Goal: Feedback & Contribution: Leave review/rating

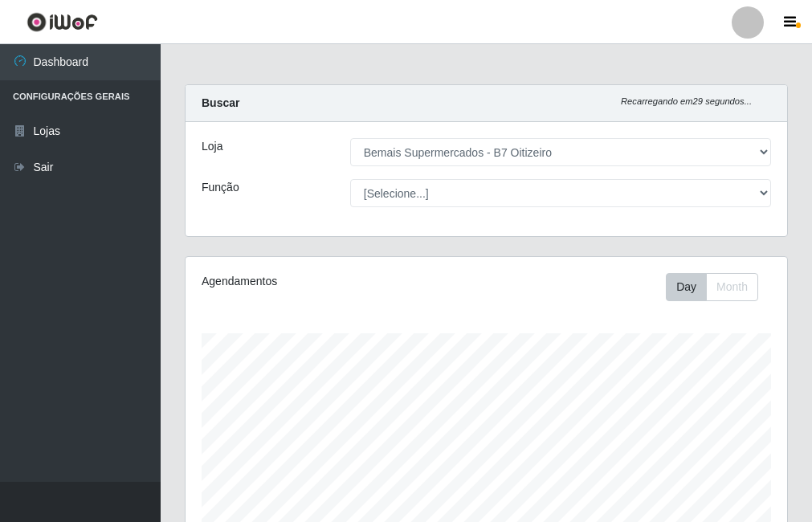
select select "411"
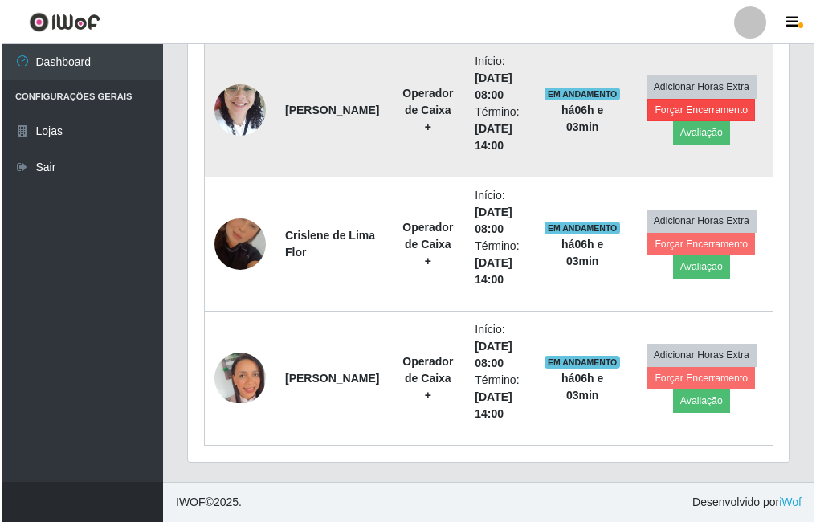
scroll to position [333, 602]
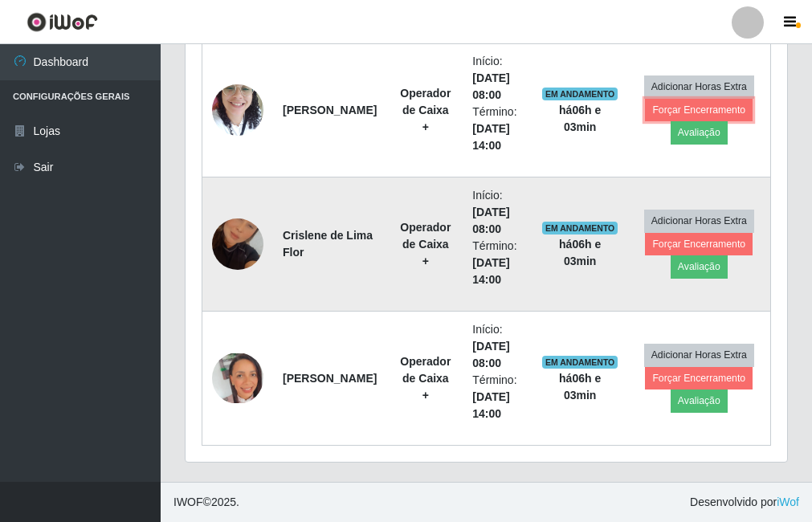
drag, startPoint x: 717, startPoint y: 116, endPoint x: 620, endPoint y: 178, distance: 115.0
click at [623, 182] on tbody "[PERSON_NAME] Operador de Caixa + Início: [DATE] 08:00 Término: [DATE] 14:00 EM…" at bounding box center [486, 244] width 569 height 403
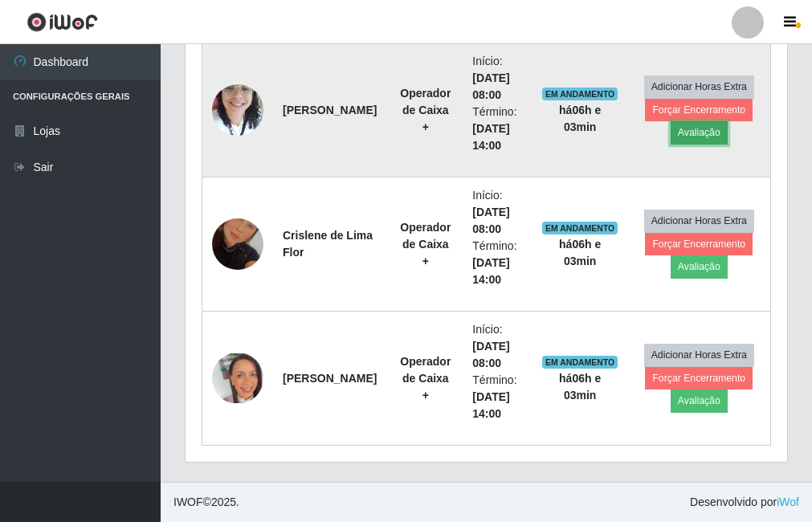
click at [680, 136] on button "Avaliação" at bounding box center [699, 132] width 57 height 22
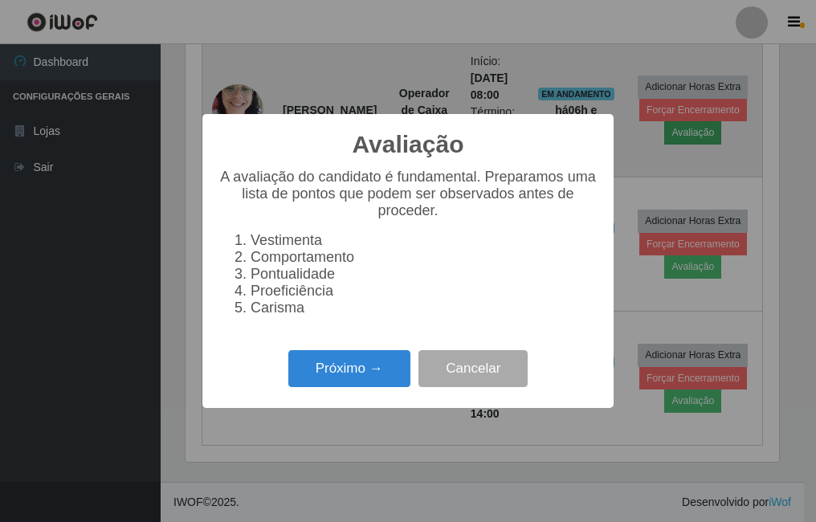
scroll to position [333, 594]
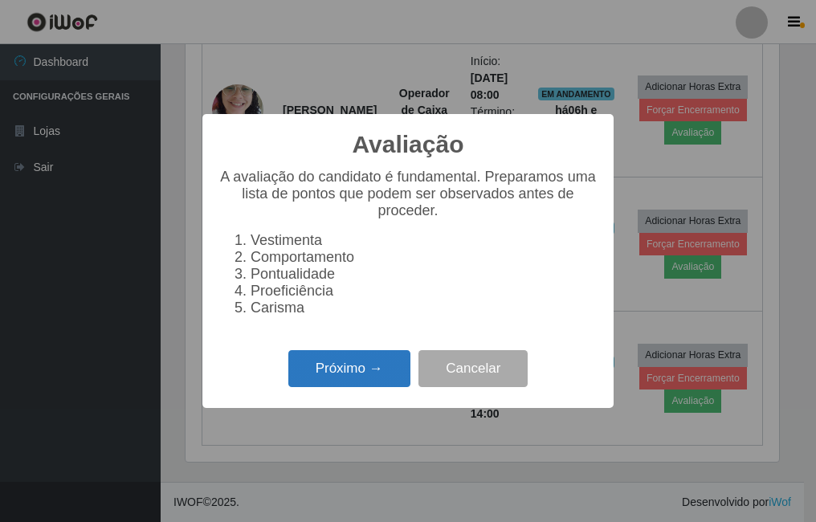
click at [362, 378] on button "Próximo →" at bounding box center [349, 369] width 122 height 38
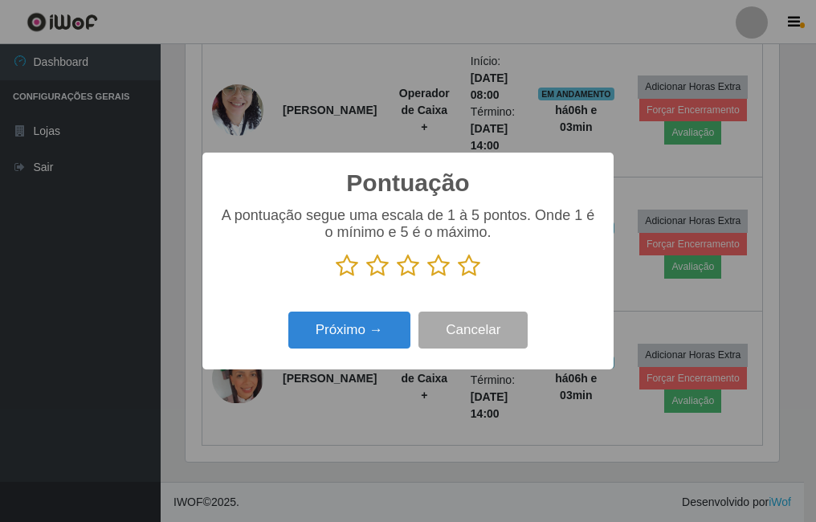
scroll to position [803176, 802915]
click at [476, 275] on icon at bounding box center [469, 266] width 22 height 24
click at [458, 278] on input "radio" at bounding box center [458, 278] width 0 height 0
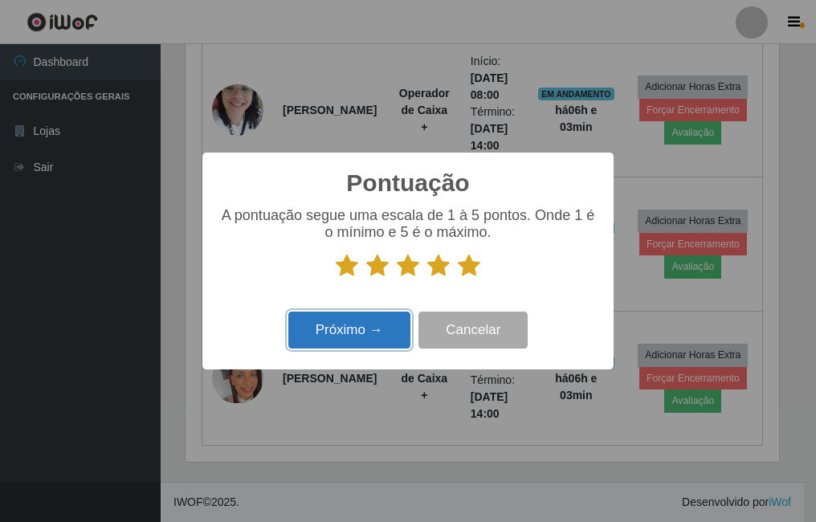
click at [346, 329] on button "Próximo →" at bounding box center [349, 331] width 122 height 38
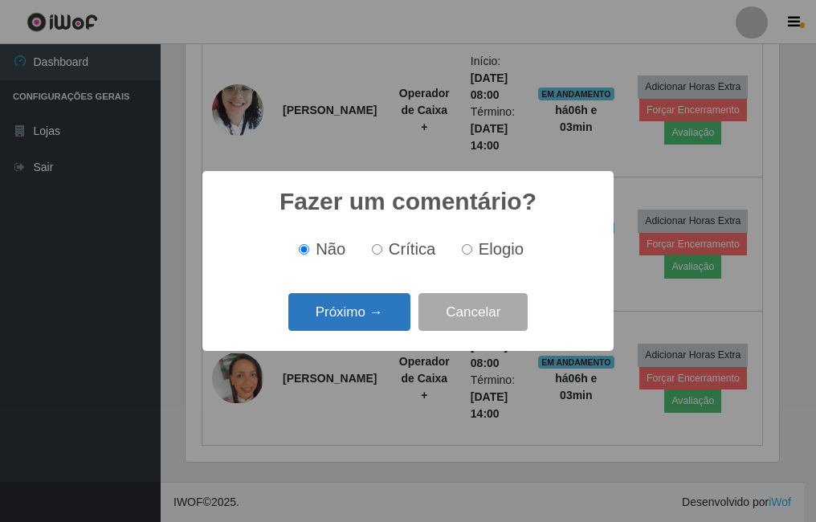
click at [375, 307] on button "Próximo →" at bounding box center [349, 312] width 122 height 38
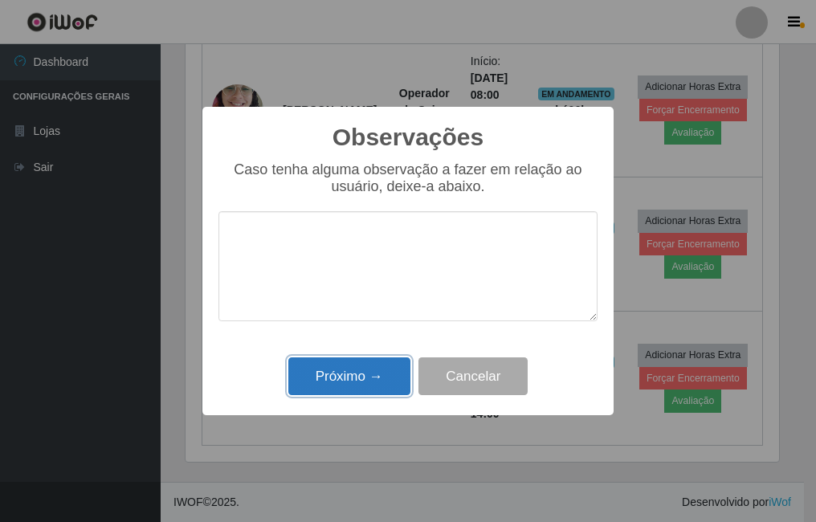
click at [382, 374] on button "Próximo →" at bounding box center [349, 377] width 122 height 38
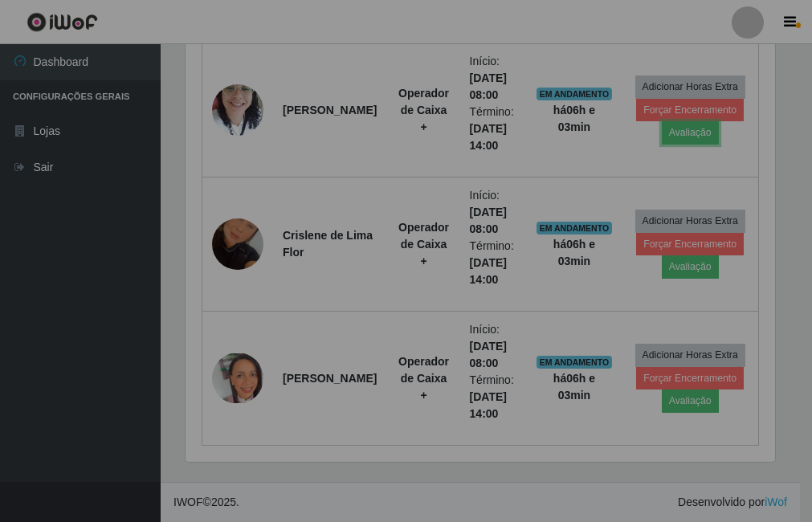
scroll to position [333, 602]
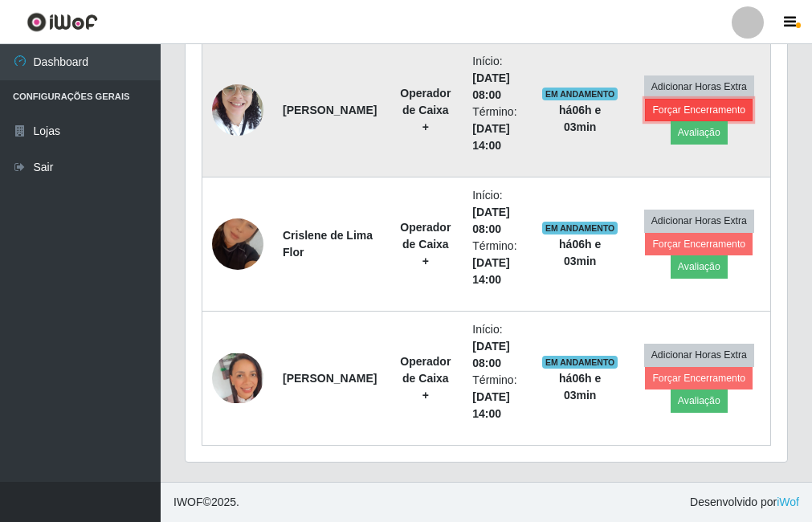
click at [698, 111] on button "Forçar Encerramento" at bounding box center [699, 110] width 108 height 22
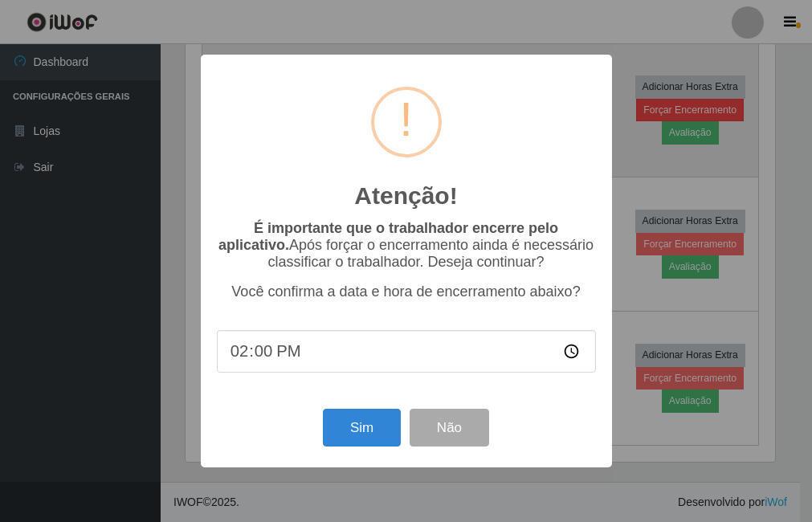
scroll to position [333, 594]
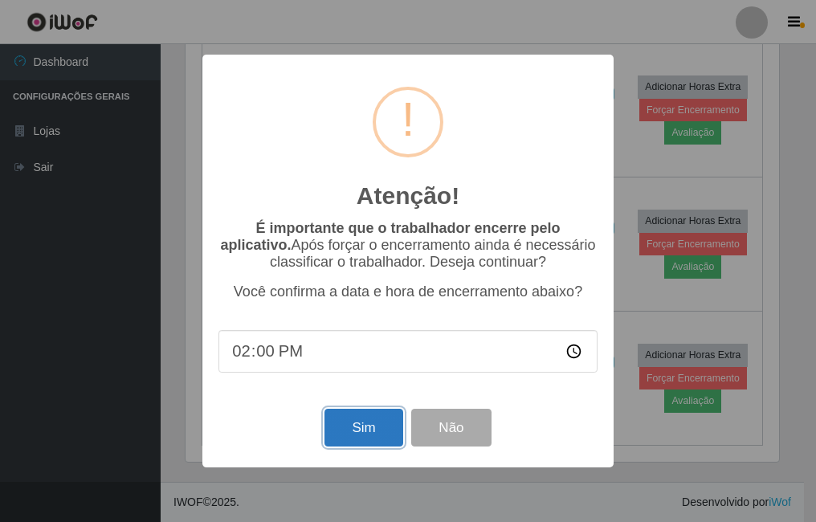
click at [375, 423] on button "Sim" at bounding box center [364, 428] width 78 height 38
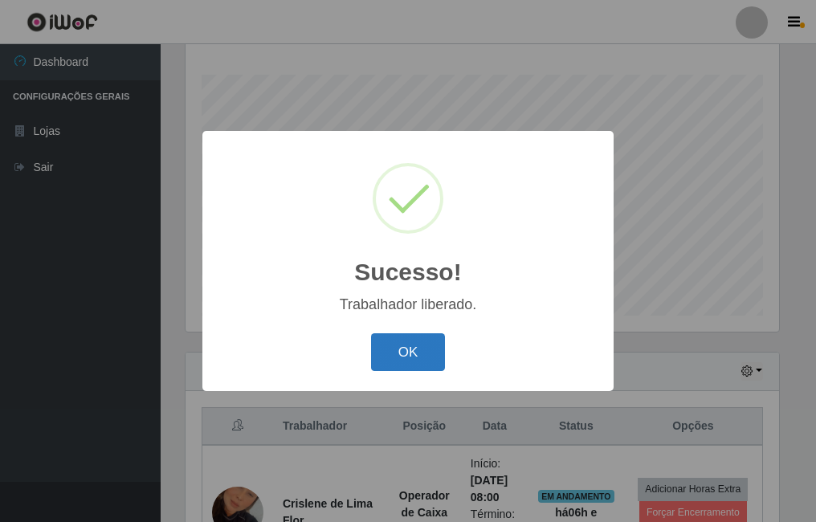
click at [414, 360] on button "OK" at bounding box center [408, 352] width 75 height 38
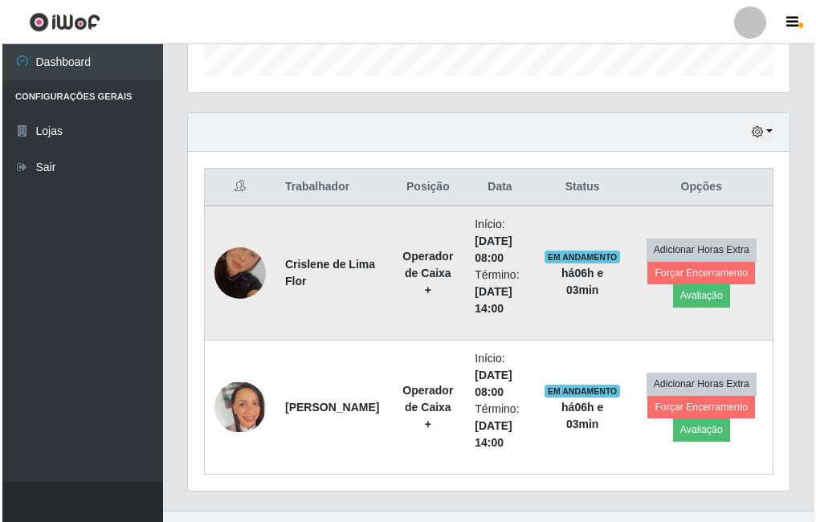
scroll to position [500, 0]
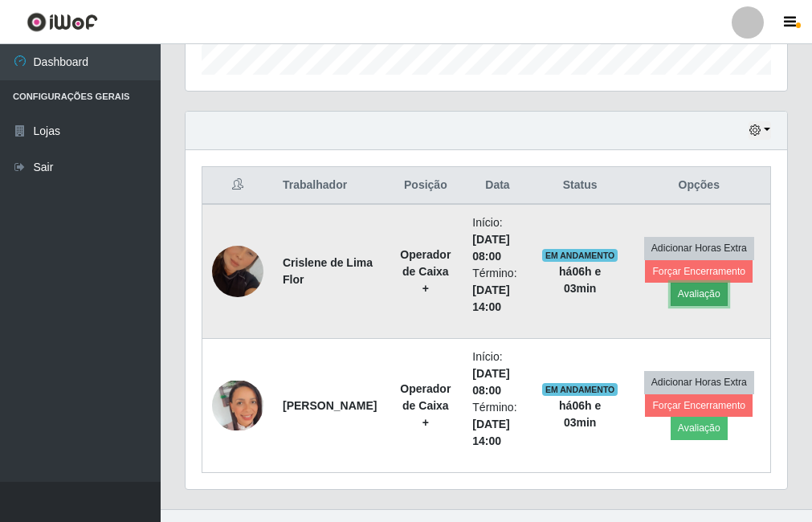
click at [686, 299] on button "Avaliação" at bounding box center [699, 294] width 57 height 22
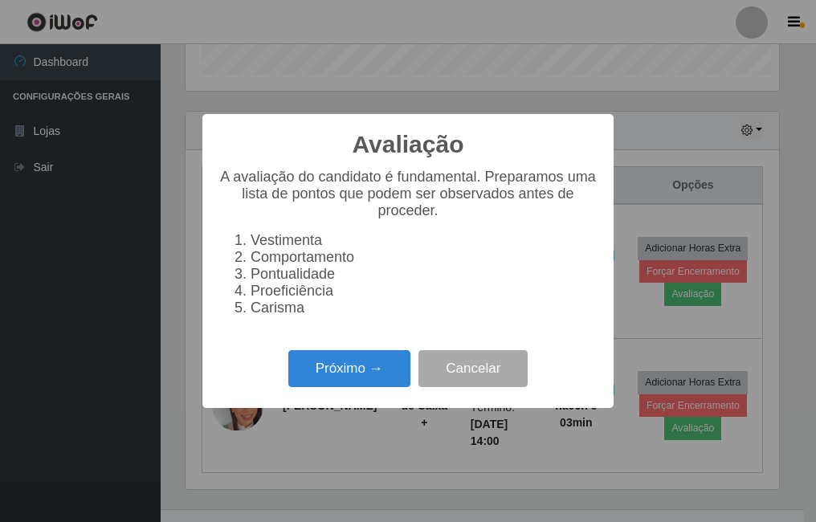
scroll to position [333, 594]
click at [352, 378] on button "Próximo →" at bounding box center [349, 369] width 122 height 38
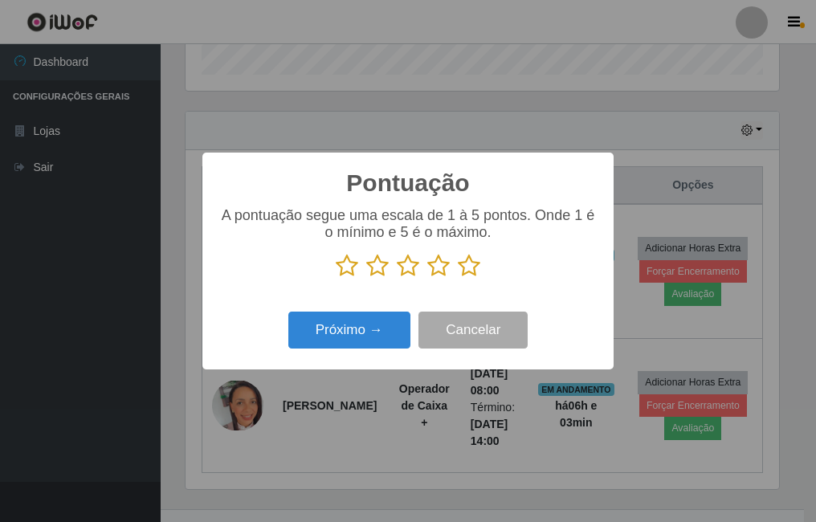
click at [468, 265] on icon at bounding box center [469, 266] width 22 height 24
click at [458, 278] on input "radio" at bounding box center [458, 278] width 0 height 0
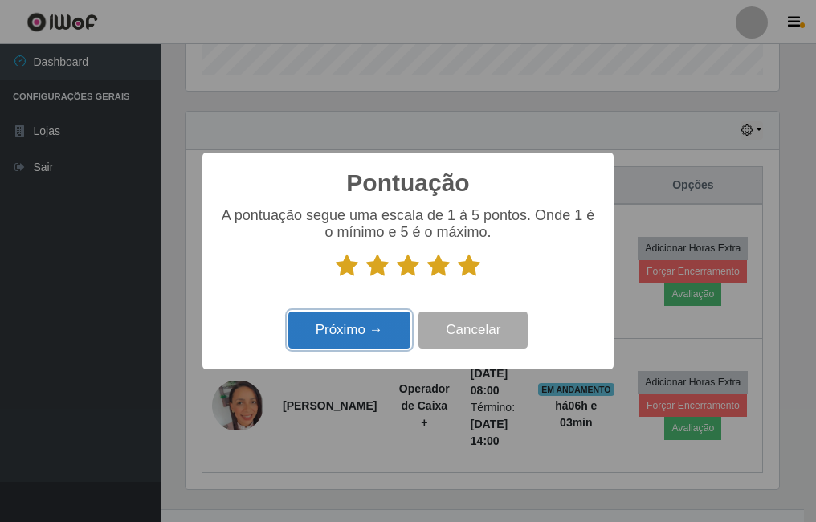
click at [348, 341] on button "Próximo →" at bounding box center [349, 331] width 122 height 38
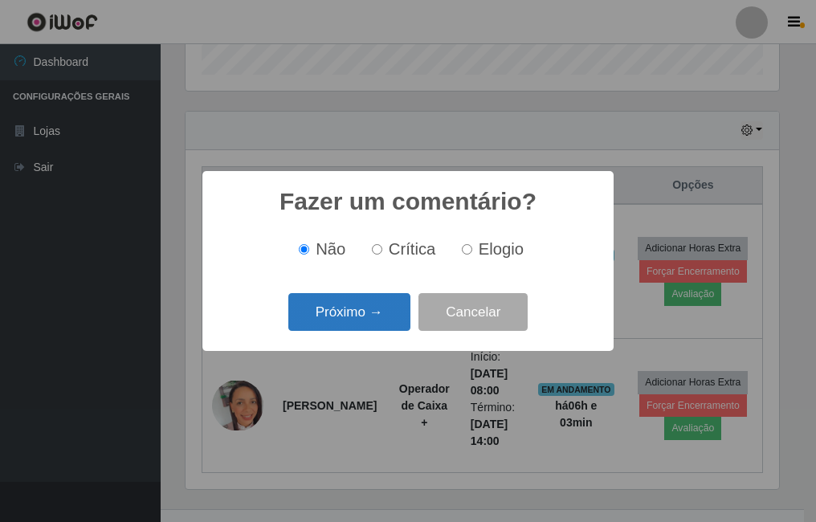
click at [380, 321] on button "Próximo →" at bounding box center [349, 312] width 122 height 38
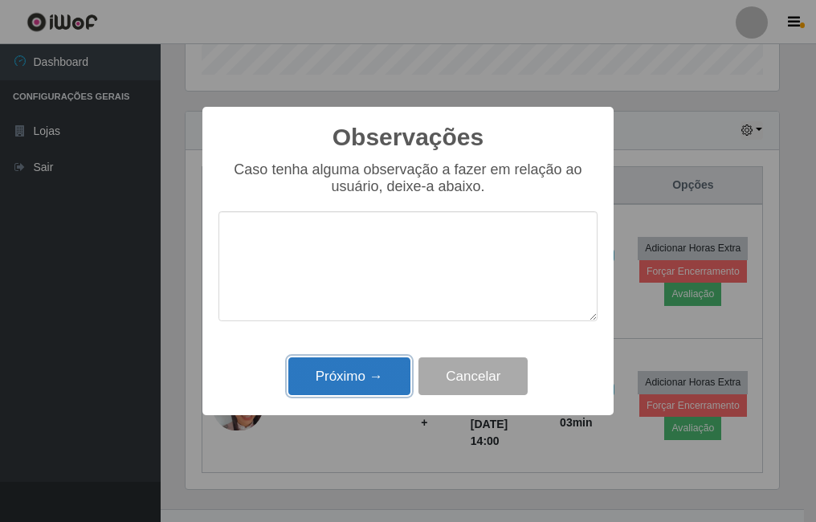
click at [366, 376] on button "Próximo →" at bounding box center [349, 377] width 122 height 38
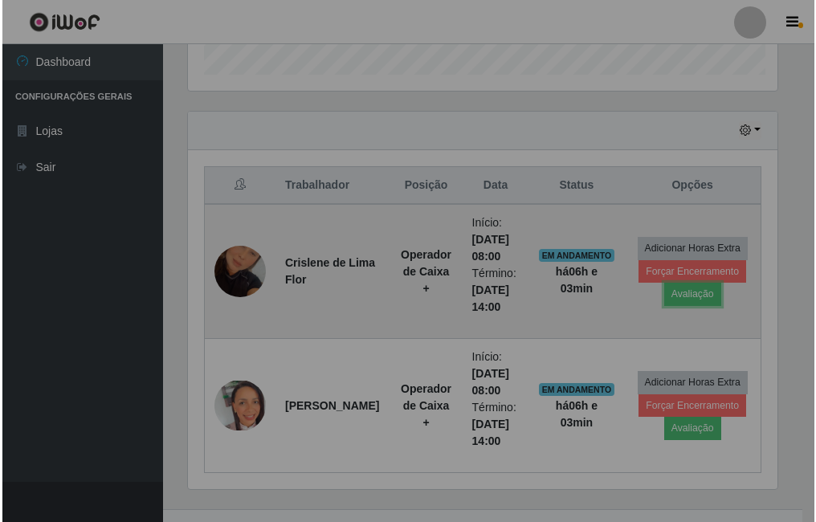
scroll to position [333, 602]
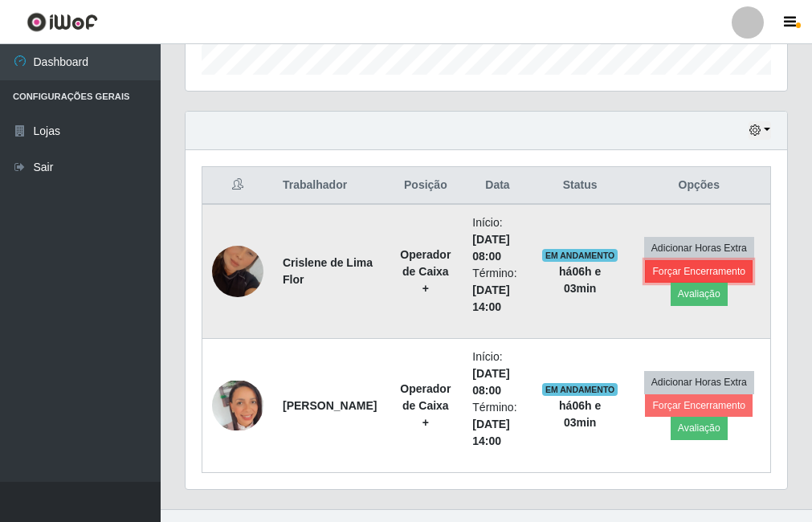
click at [697, 268] on button "Forçar Encerramento" at bounding box center [699, 271] width 108 height 22
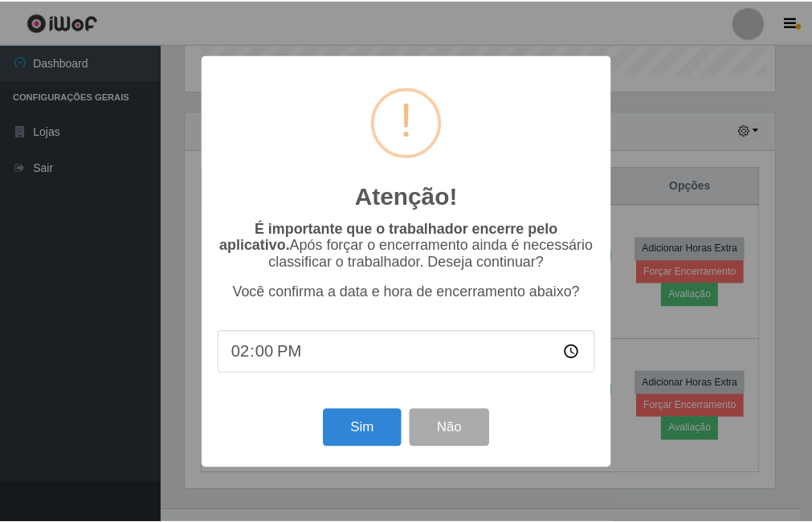
scroll to position [333, 594]
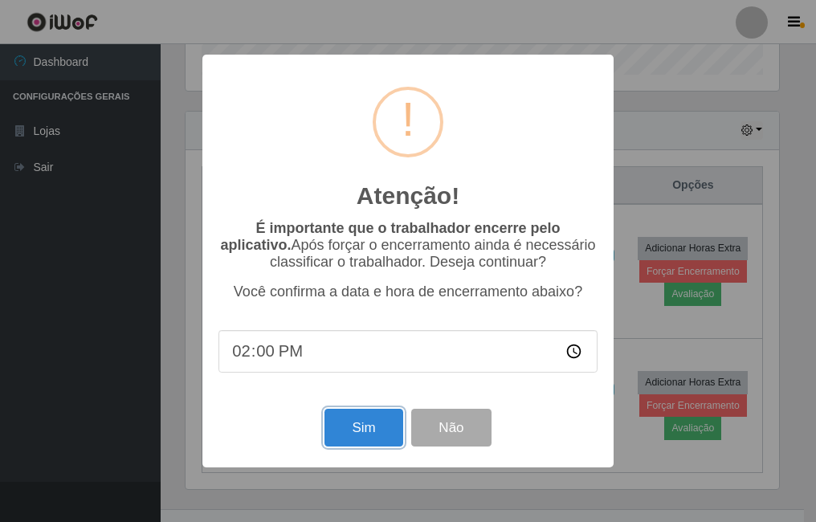
click at [366, 426] on button "Sim" at bounding box center [364, 428] width 78 height 38
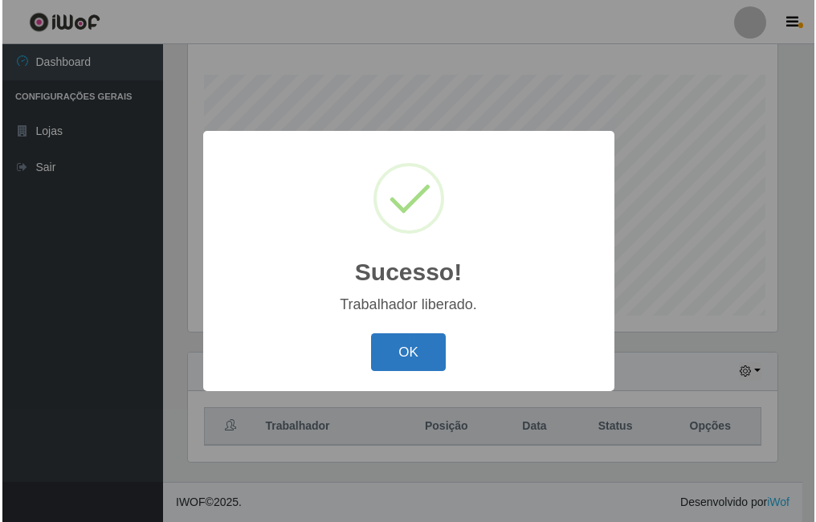
scroll to position [0, 0]
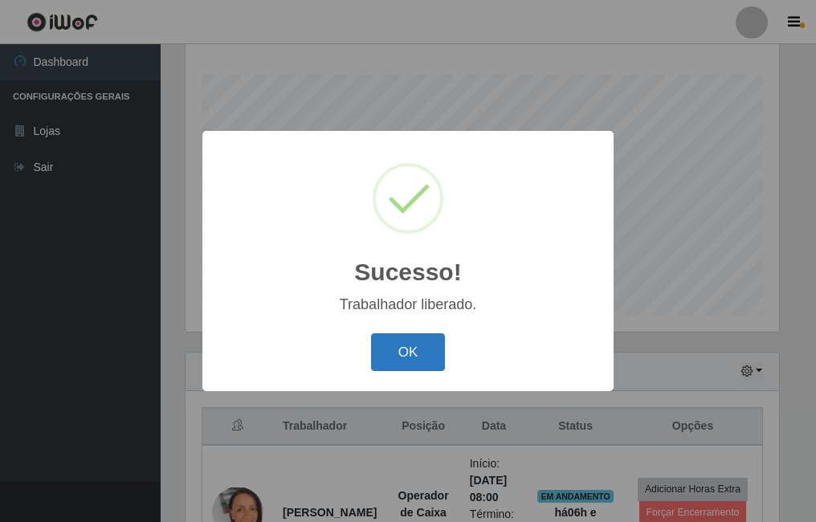
click at [412, 342] on button "OK" at bounding box center [408, 352] width 75 height 38
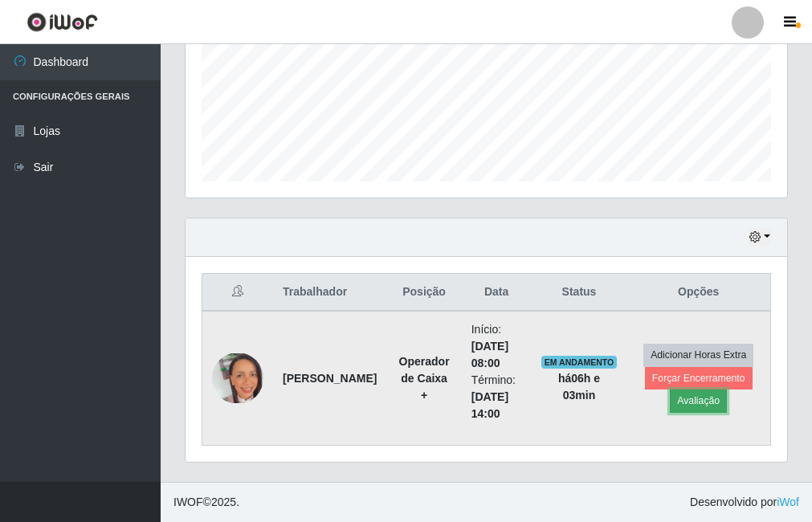
click at [684, 402] on button "Avaliação" at bounding box center [698, 401] width 57 height 22
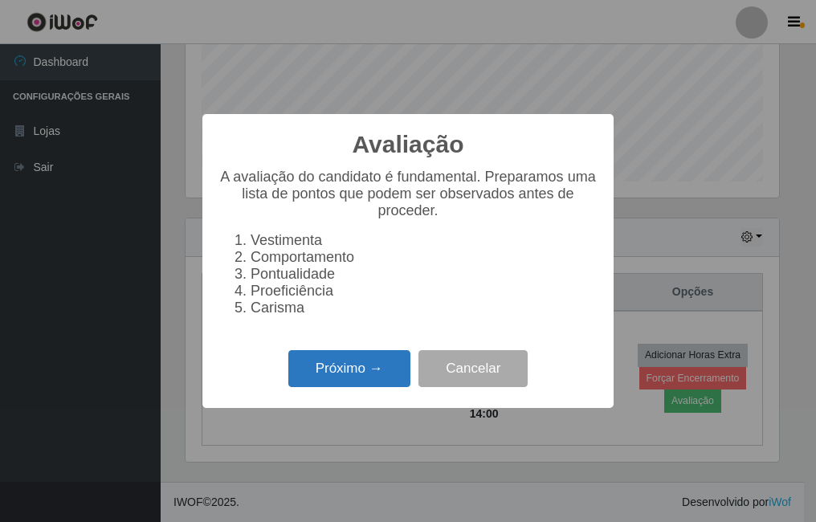
click at [349, 378] on button "Próximo →" at bounding box center [349, 369] width 122 height 38
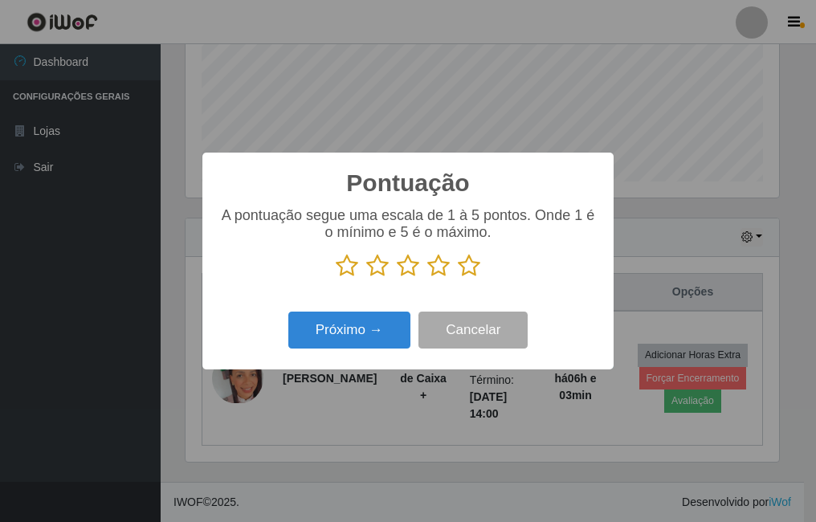
drag, startPoint x: 469, startPoint y: 273, endPoint x: 397, endPoint y: 305, distance: 79.1
click at [465, 274] on icon at bounding box center [469, 266] width 22 height 24
click at [458, 278] on input "radio" at bounding box center [458, 278] width 0 height 0
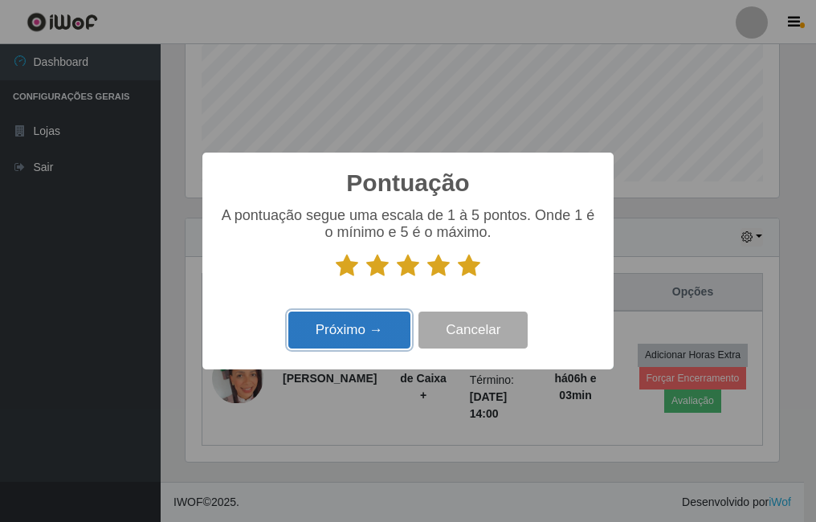
click at [367, 319] on button "Próximo →" at bounding box center [349, 331] width 122 height 38
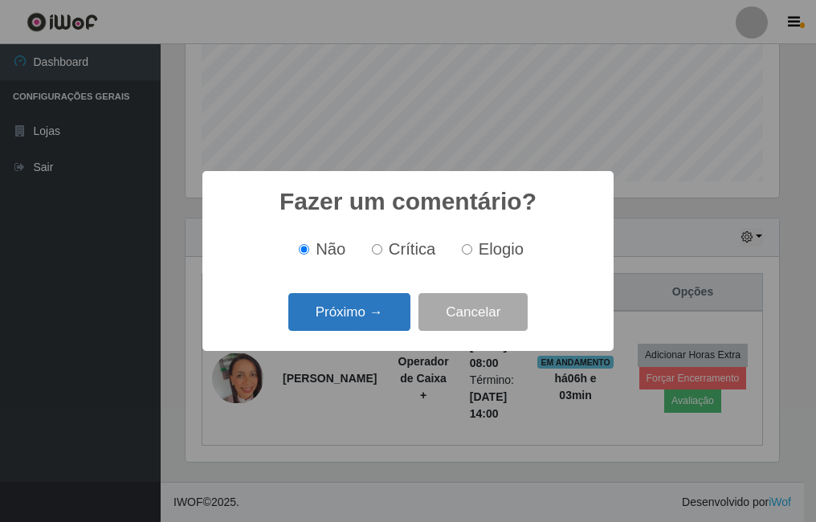
click at [364, 321] on button "Próximo →" at bounding box center [349, 312] width 122 height 38
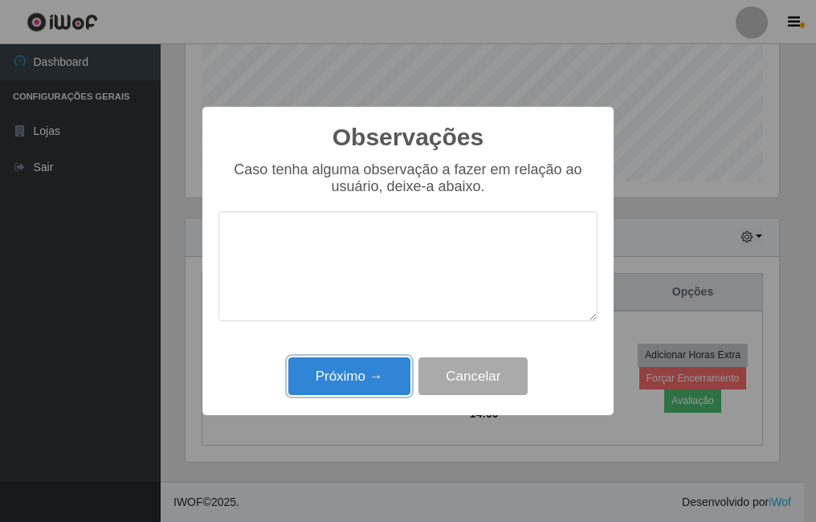
drag, startPoint x: 383, startPoint y: 367, endPoint x: 419, endPoint y: 369, distance: 36.2
click at [385, 369] on button "Próximo →" at bounding box center [349, 377] width 122 height 38
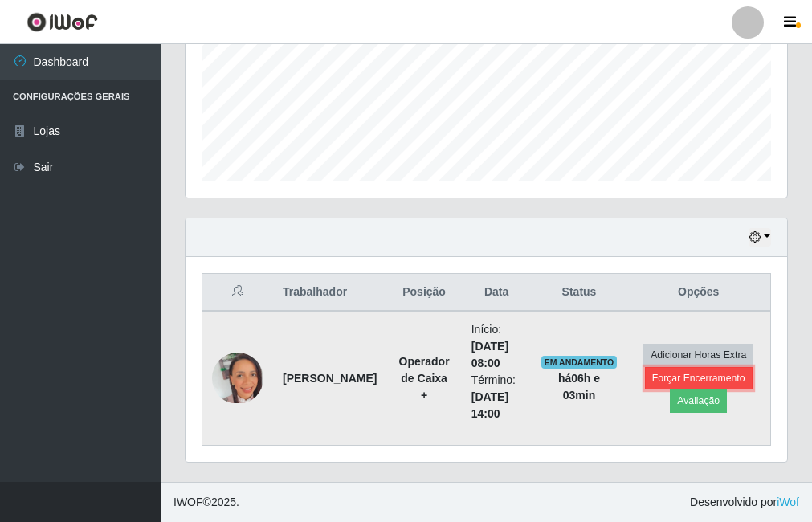
click at [685, 374] on button "Forçar Encerramento" at bounding box center [699, 378] width 108 height 22
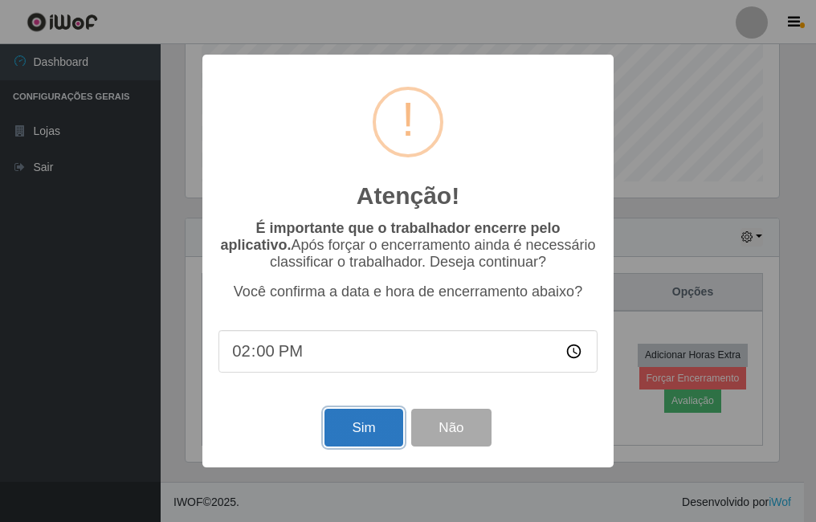
click at [364, 424] on button "Sim" at bounding box center [364, 428] width 78 height 38
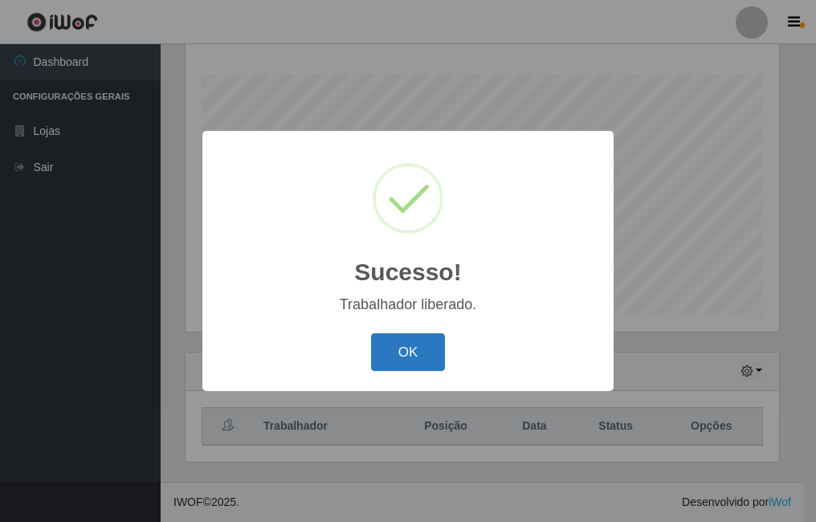
click at [371, 349] on button "OK" at bounding box center [408, 352] width 75 height 38
